Goal: Information Seeking & Learning: Learn about a topic

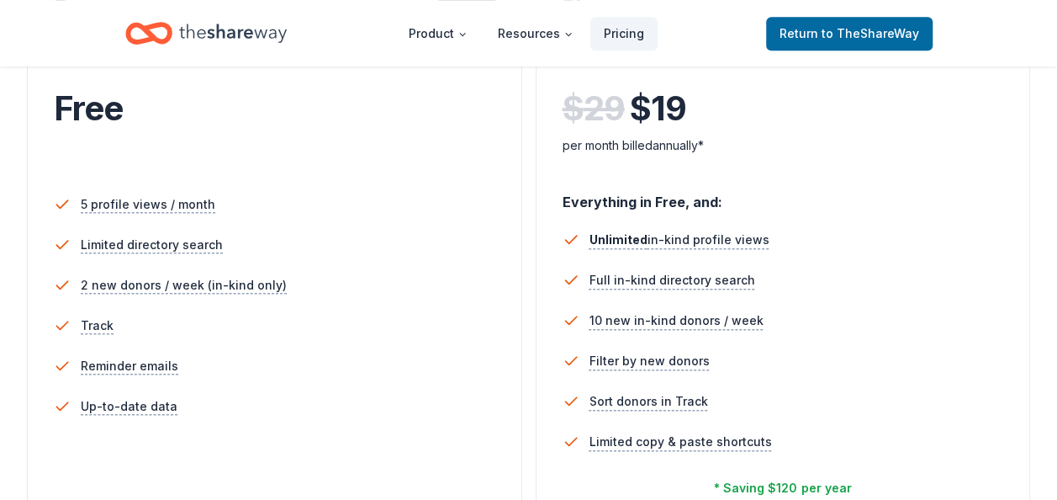
scroll to position [421, 0]
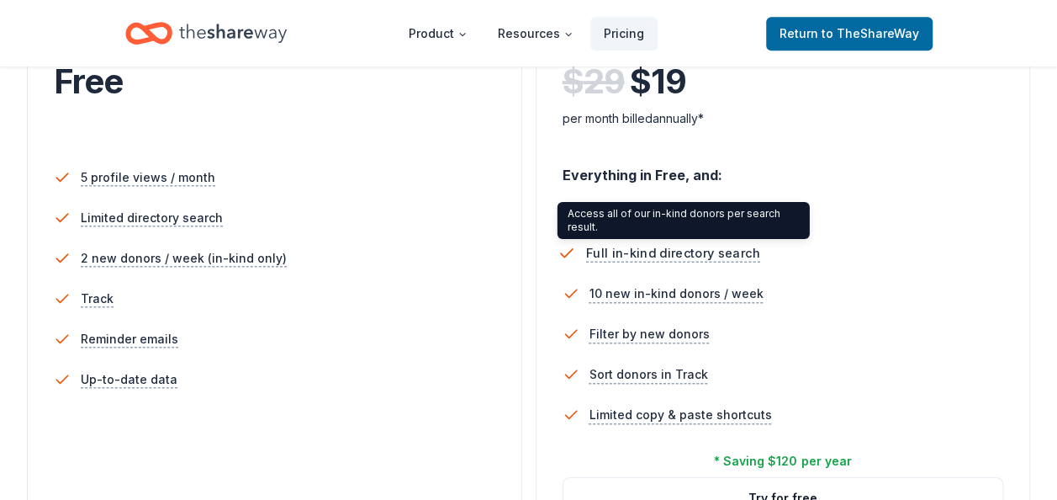
click at [706, 247] on span "Full in-kind directory search" at bounding box center [672, 253] width 174 height 21
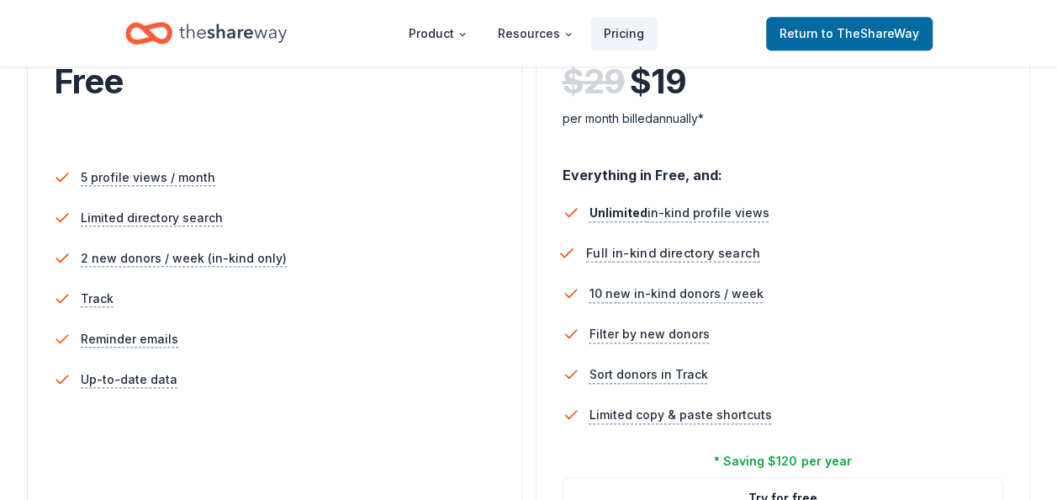
click at [702, 247] on span "Full in-kind directory search" at bounding box center [672, 253] width 174 height 21
click at [678, 253] on span "Full in-kind directory search" at bounding box center [672, 253] width 174 height 21
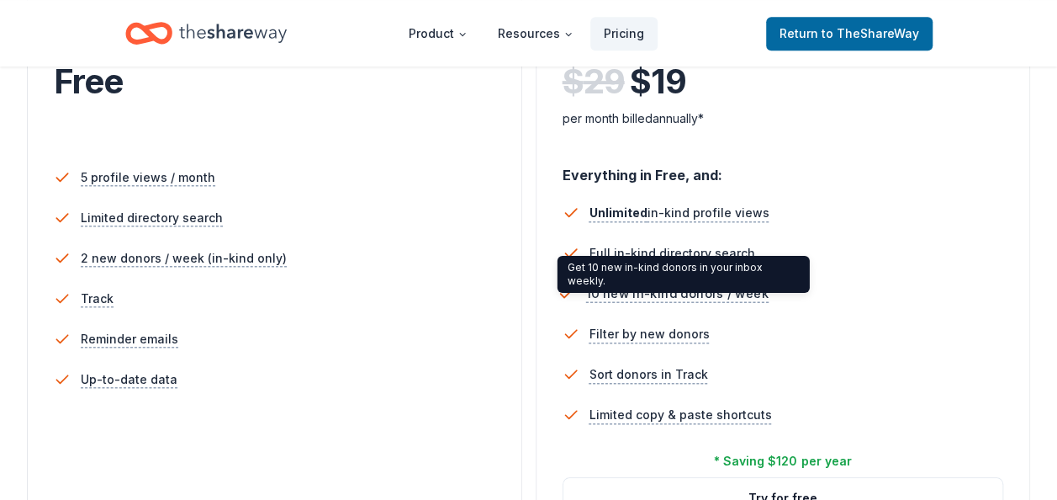
click at [631, 290] on span "10 new in-kind donors / week" at bounding box center [676, 293] width 183 height 21
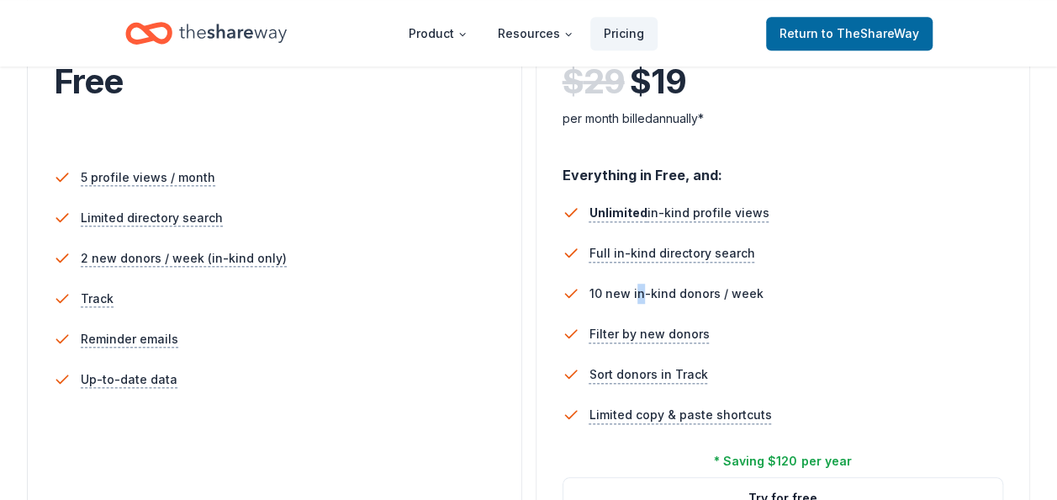
click at [637, 276] on li "10 new in-kind donors / week" at bounding box center [784, 293] width 442 height 40
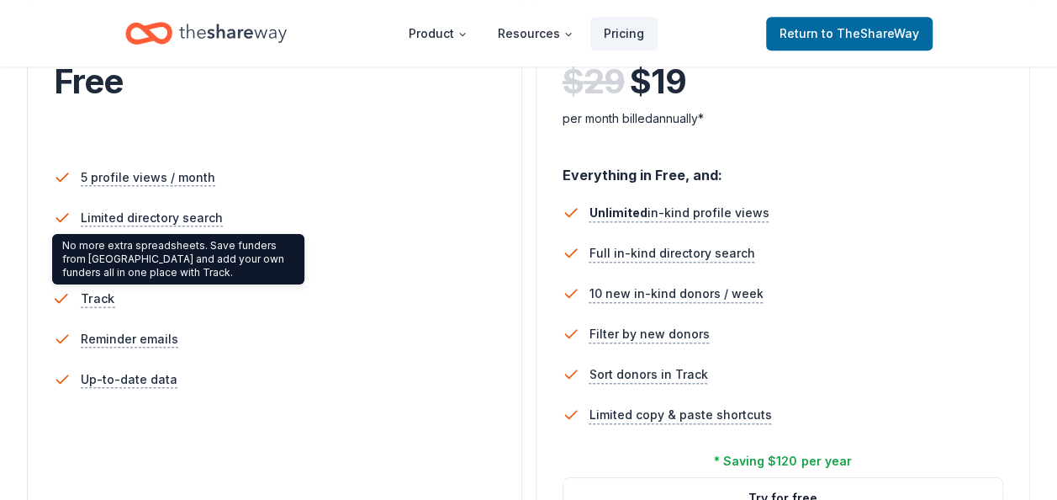
click at [93, 298] on span "Track" at bounding box center [98, 298] width 34 height 21
